Goal: Transaction & Acquisition: Purchase product/service

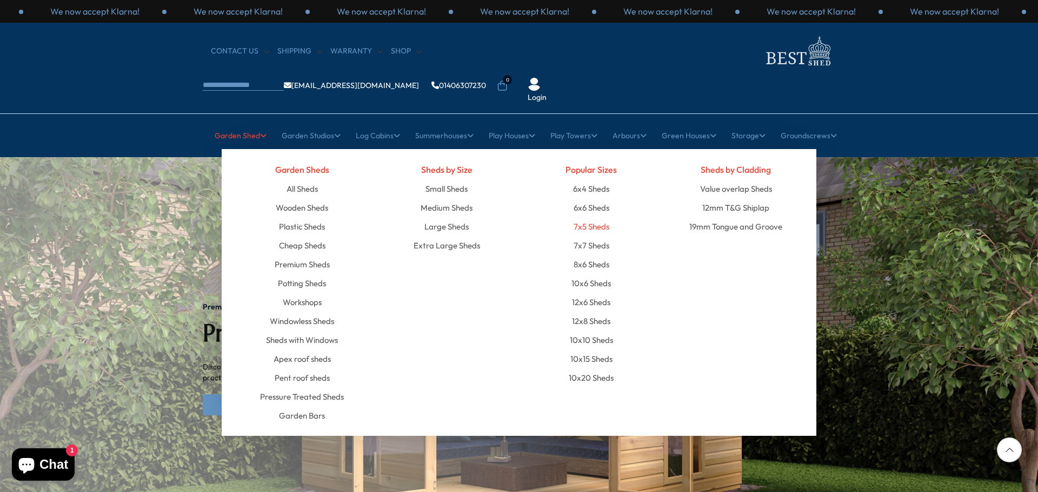
click at [599, 217] on link "7x5 Sheds" at bounding box center [591, 226] width 36 height 19
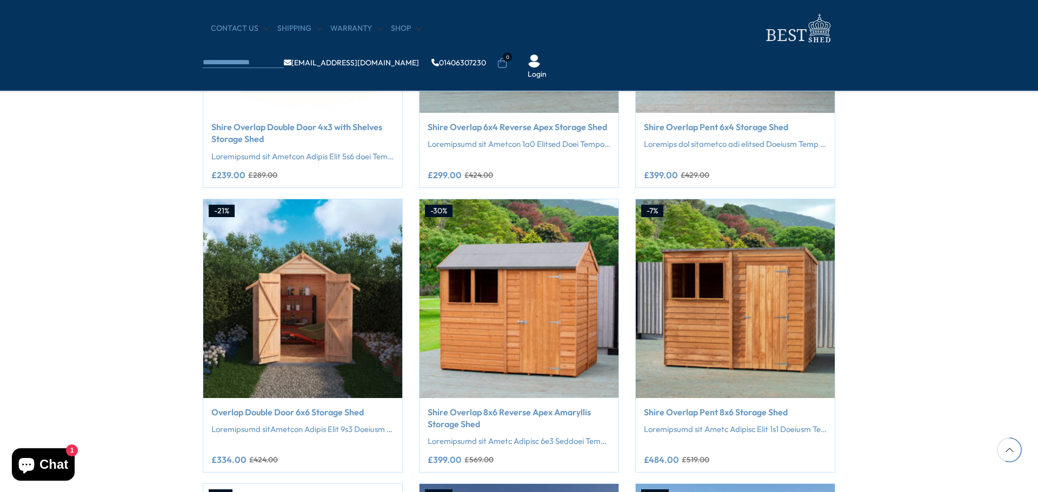
scroll to position [1243, 0]
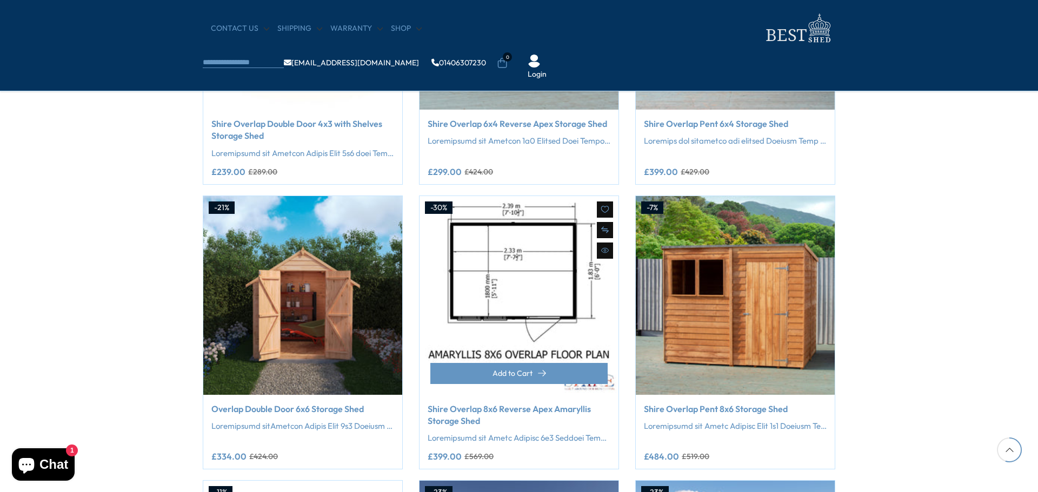
click at [574, 299] on img at bounding box center [518, 295] width 199 height 199
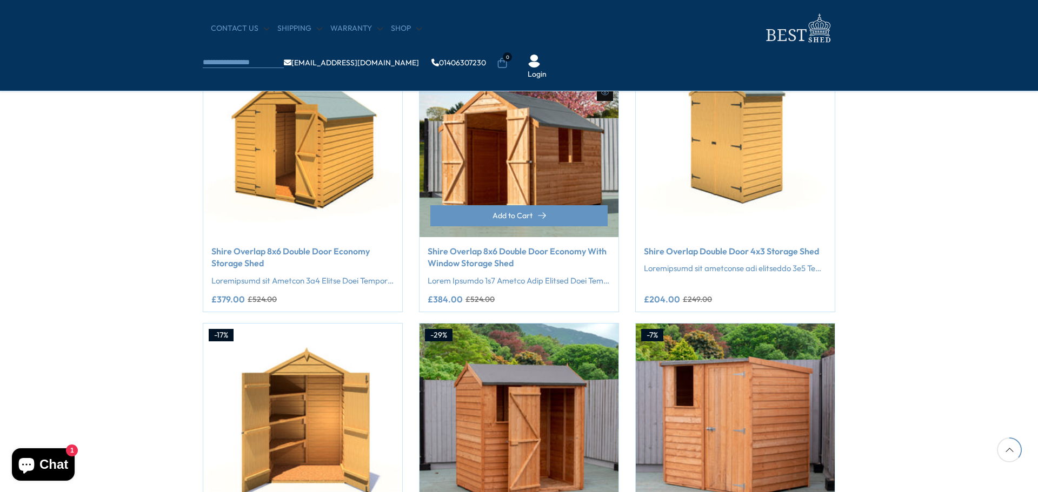
scroll to position [811, 0]
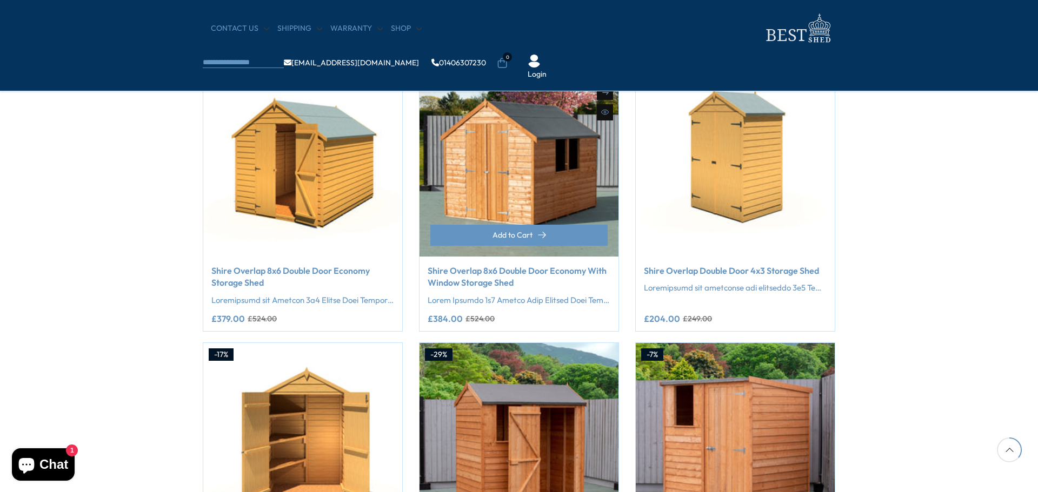
click at [530, 172] on img at bounding box center [518, 157] width 199 height 199
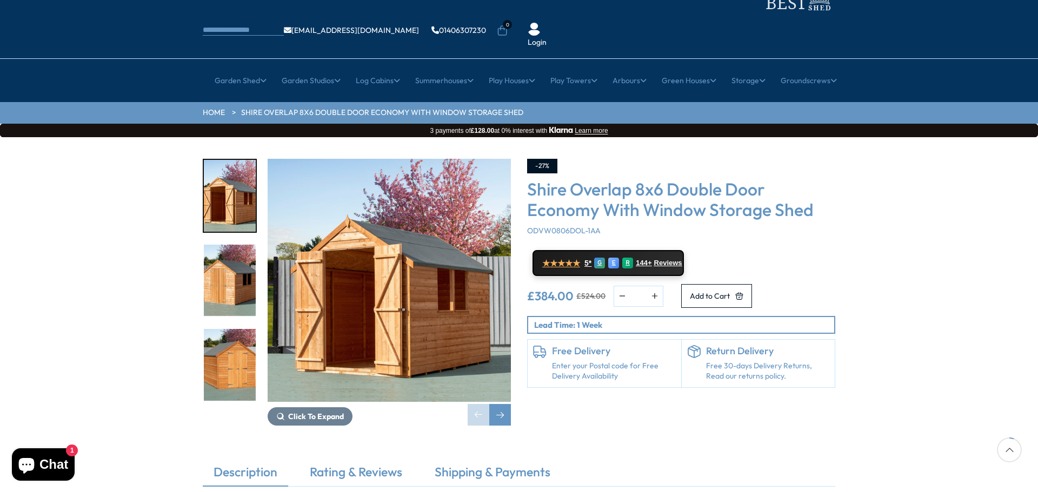
scroll to position [162, 0]
